Goal: Task Accomplishment & Management: Manage account settings

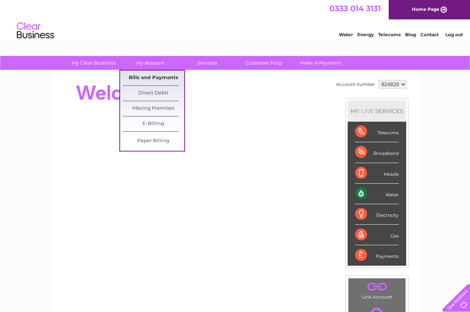
click at [152, 77] on link "Bills and Payments" at bounding box center [154, 77] width 62 height 15
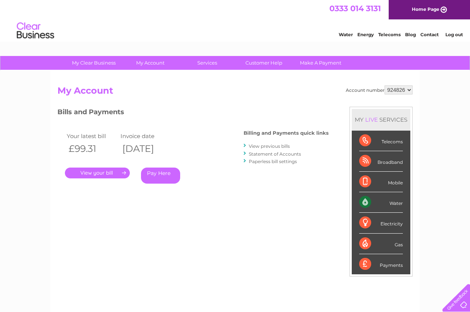
click at [113, 173] on link "." at bounding box center [97, 172] width 65 height 11
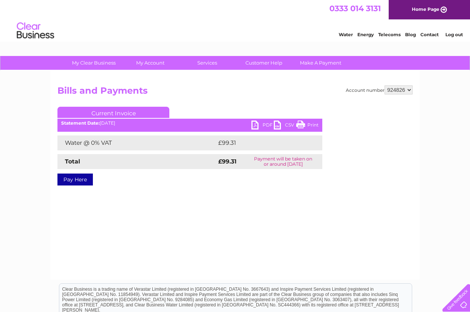
click at [264, 126] on link "PDF" at bounding box center [262, 125] width 22 height 11
click at [265, 44] on html "0333 014 3131 Home Page Water Energy Telecoms Blog Contact Log out" at bounding box center [235, 22] width 470 height 44
